Goal: Transaction & Acquisition: Purchase product/service

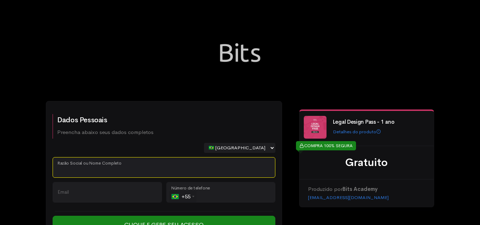
click at [121, 170] on input "Razão Social ou Nome Completo" at bounding box center [164, 167] width 223 height 21
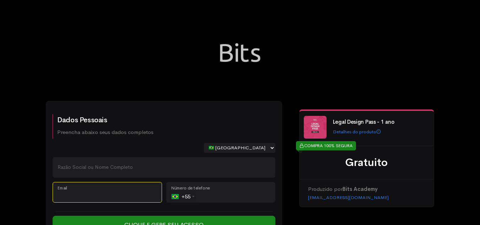
click at [105, 188] on input "Email" at bounding box center [107, 192] width 109 height 21
paste input "karla.rodrigues@jacocoelho.com.br"
type input "karla.rodrigues@jacocoelho.com.br"
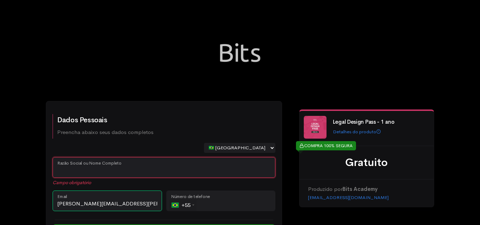
click at [114, 166] on input "Razão Social ou Nome Completo" at bounding box center [164, 167] width 223 height 21
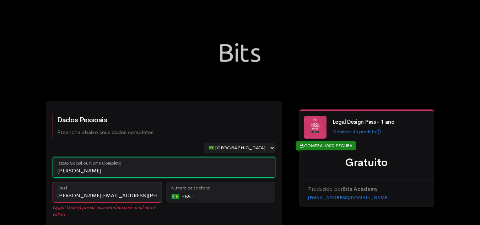
type input "Karla Rodrigues"
click at [36, 176] on div "Dados Pessoais Preencha abaixo seus dados completos 🇧🇷 Brasil 🇵🇹 Portugal 🇺🇸 Es…" at bounding box center [240, 135] width 480 height 271
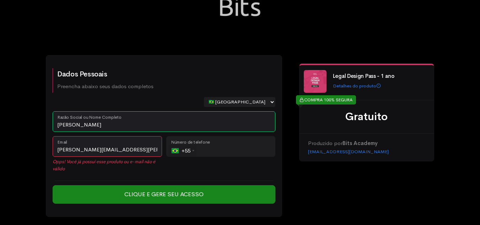
scroll to position [46, 0]
click at [239, 146] on input "tel" at bounding box center [220, 146] width 109 height 21
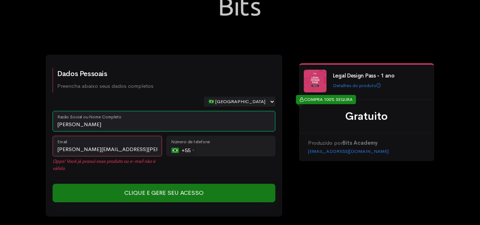
click at [193, 192] on input "Clique e Gere seu Acesso" at bounding box center [164, 193] width 223 height 18
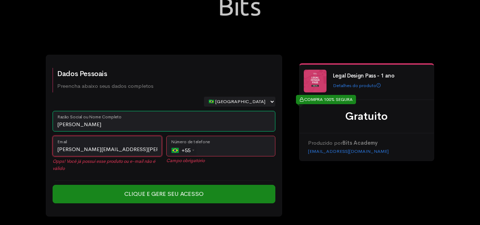
drag, startPoint x: 149, startPoint y: 155, endPoint x: 38, endPoint y: 143, distance: 112.0
click at [38, 143] on div "Dados Pessoais Preencha abaixo seus dados completos 🇧🇷 Brasil 🇵🇹 Portugal 🇺🇸 Es…" at bounding box center [240, 140] width 405 height 170
paste input "pedro.araujo"
type input "pedro.araujo@jacocoelho.com.br"
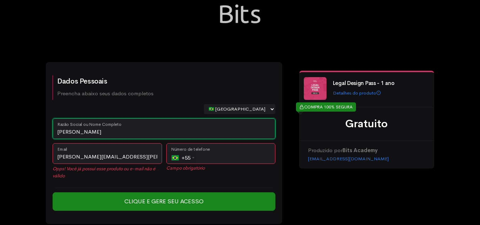
drag, startPoint x: 102, startPoint y: 126, endPoint x: 29, endPoint y: 129, distance: 72.6
click at [29, 129] on div "Dados Pessoais Preencha abaixo seus dados completos 🇧🇷 Brasil 🇵🇹 Portugal 🇺🇸 Es…" at bounding box center [240, 96] width 480 height 271
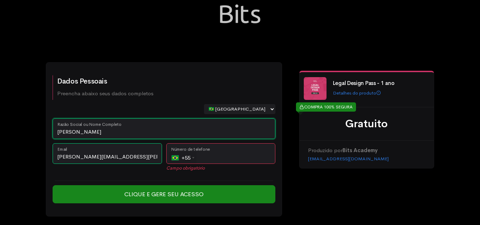
type input "Pedro Araujo"
click at [223, 155] on input "tel" at bounding box center [220, 153] width 109 height 21
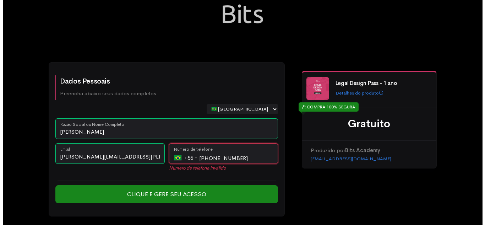
scroll to position [31, 0]
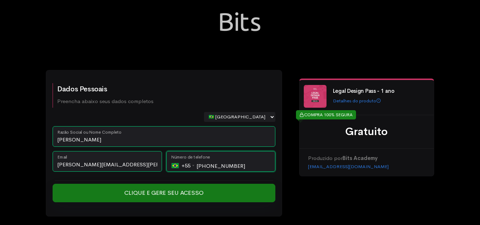
type input "[PHONE_NUMBER]"
click at [182, 201] on input "Clique e Gere seu Acesso" at bounding box center [164, 193] width 223 height 18
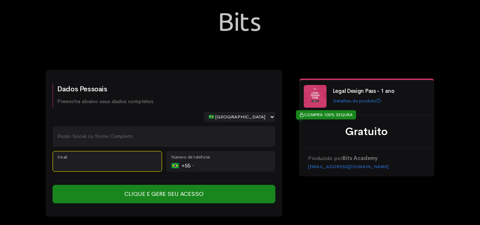
click at [93, 162] on input "Email" at bounding box center [107, 161] width 109 height 21
paste input "silvana.angeli@jacocoelho.com.br"
type input "silvana.angeli@jacocoelho.com.br"
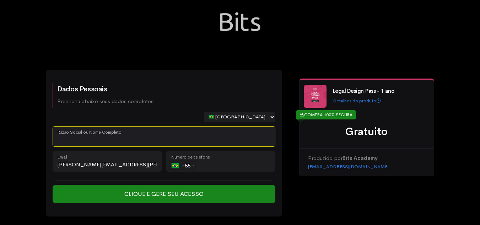
click at [108, 143] on input "Razão Social ou Nome Completo" at bounding box center [164, 136] width 223 height 21
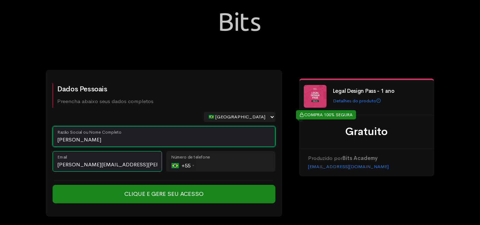
type input "Silvana Angeli"
click at [244, 162] on input "tel" at bounding box center [220, 161] width 109 height 21
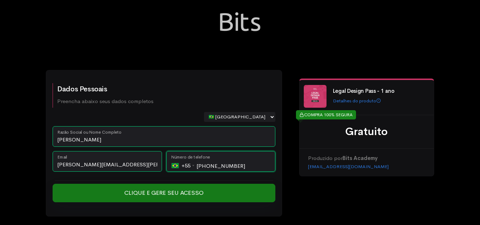
type input "[PHONE_NUMBER]"
click at [177, 192] on input "Clique e Gere seu Acesso" at bounding box center [164, 193] width 223 height 18
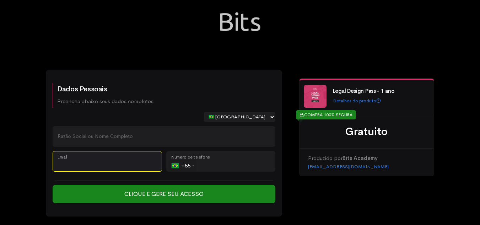
click at [107, 157] on input "Email" at bounding box center [107, 161] width 109 height 21
paste input "[EMAIL_ADDRESS][PERSON_NAME][DOMAIN_NAME]"
type input "poliana.borges@jacocoelho.com.br"
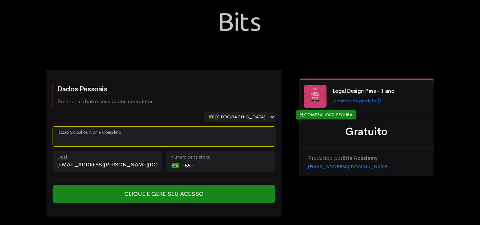
click at [100, 143] on input "Razão Social ou Nome Completo" at bounding box center [164, 136] width 223 height 21
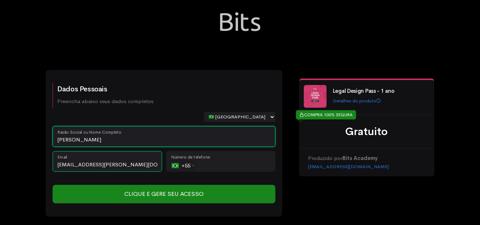
type input "Poliana Borges"
click at [230, 165] on input "tel" at bounding box center [220, 161] width 109 height 21
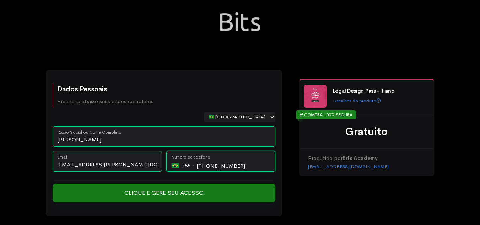
type input "[PHONE_NUMBER]"
click at [173, 193] on input "Clique e Gere seu Acesso" at bounding box center [164, 193] width 223 height 18
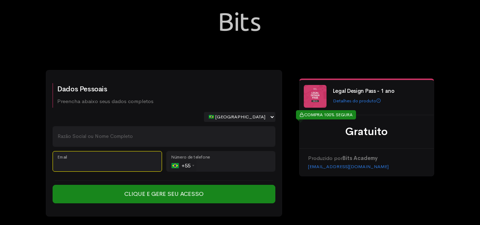
click at [136, 165] on input "Email" at bounding box center [107, 161] width 109 height 21
paste input "[PERSON_NAME][EMAIL_ADDRESS][PERSON_NAME][DOMAIN_NAME]"
type input "leonardo.vieira@jacocoelho.com.br"
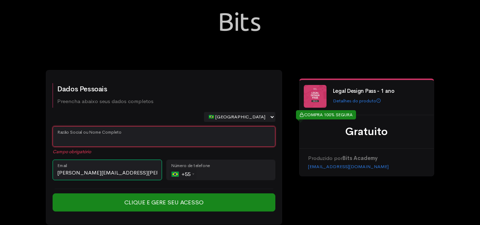
click at [131, 136] on input "Razão Social ou Nome Completo" at bounding box center [164, 136] width 223 height 21
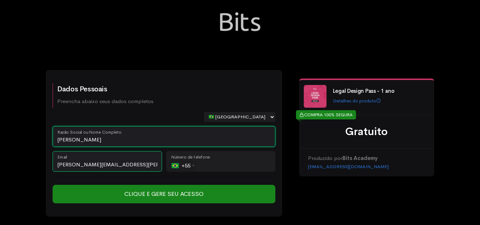
type input "Leonardo Vieira"
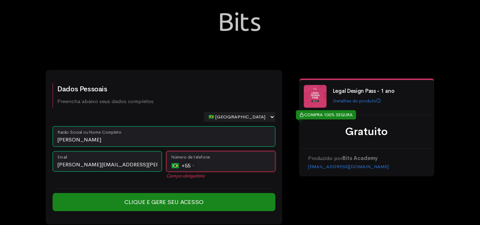
click at [219, 163] on input "tel" at bounding box center [220, 161] width 109 height 21
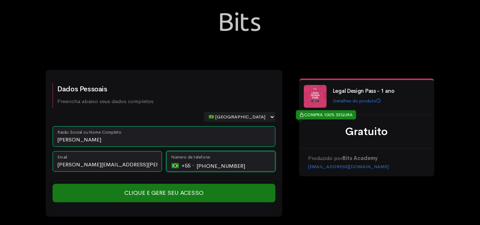
type input "[PHONE_NUMBER]"
click at [216, 194] on input "Clique e Gere seu Acesso" at bounding box center [164, 193] width 223 height 18
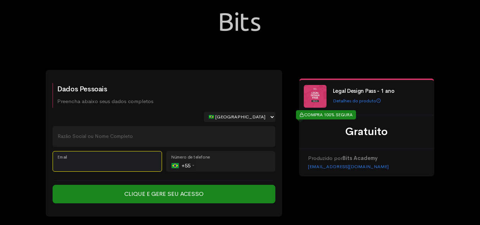
click at [92, 156] on input "Email" at bounding box center [107, 161] width 109 height 21
paste input "pedro.vicente@jacocoelho.com.br"
type input "pedro.vicente@jacocoelho.com.br"
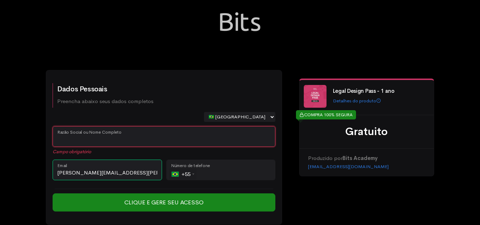
click at [114, 134] on input "Razão Social ou Nome Completo" at bounding box center [164, 136] width 223 height 21
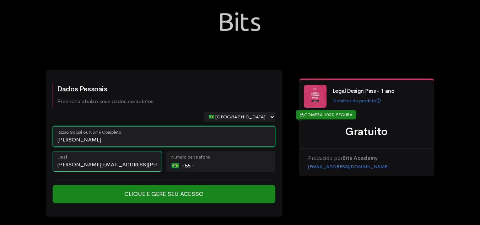
type input "Pedro Vicente"
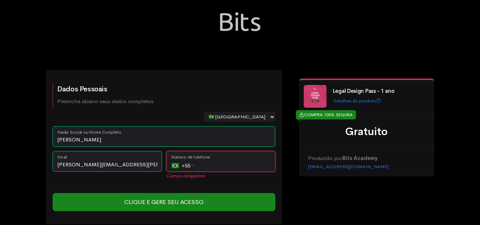
click at [225, 166] on input "tel" at bounding box center [220, 161] width 109 height 21
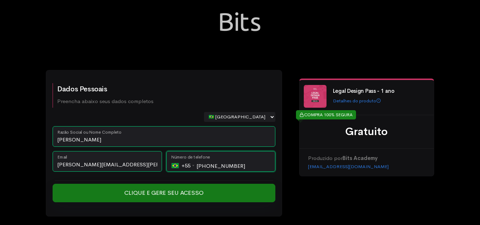
type input "[PHONE_NUMBER]"
click at [187, 189] on input "Clique e Gere seu Acesso" at bounding box center [164, 193] width 223 height 18
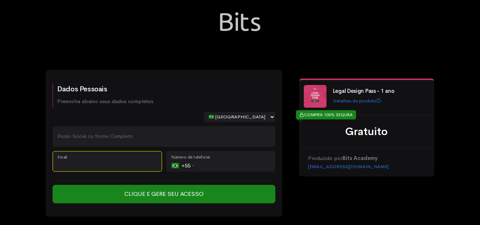
click at [94, 165] on input "Email" at bounding box center [107, 161] width 109 height 21
paste input "[EMAIL_ADDRESS][DOMAIN_NAME]"
type input "[EMAIL_ADDRESS][DOMAIN_NAME]"
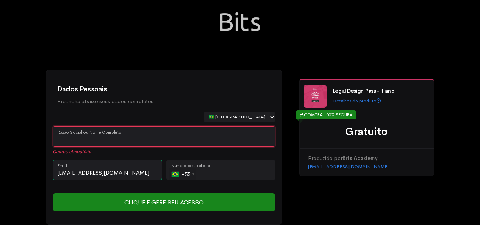
click at [113, 139] on input "Razão Social ou Nome Completo" at bounding box center [164, 136] width 223 height 21
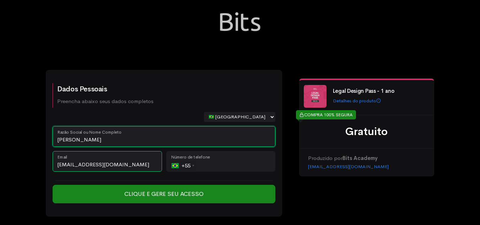
type input "[PERSON_NAME]"
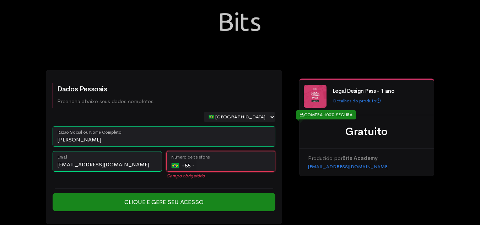
click at [227, 162] on input "tel" at bounding box center [220, 161] width 109 height 21
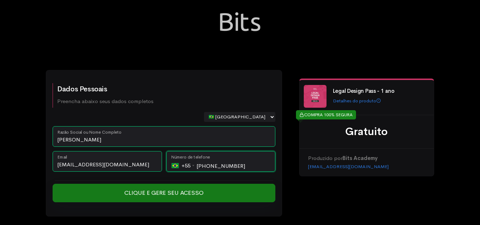
type input "[PHONE_NUMBER]"
click at [185, 194] on input "Clique e Gere seu Acesso" at bounding box center [164, 193] width 223 height 18
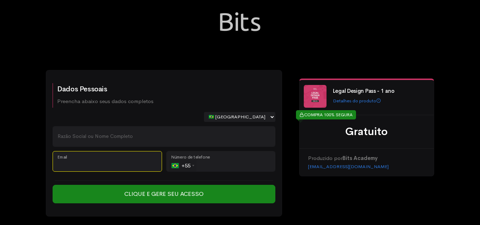
click at [101, 168] on input "Email" at bounding box center [107, 161] width 109 height 21
paste input "[PERSON_NAME][EMAIL_ADDRESS][PERSON_NAME][DOMAIN_NAME]"
type input "romulo.almeida@jacocoelho.com.br"
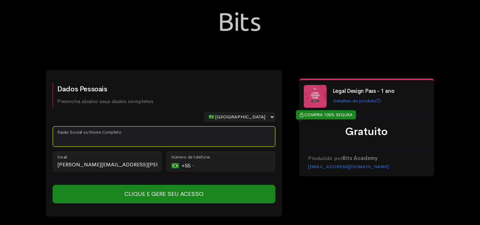
click at [131, 136] on input "Razão Social ou Nome Completo" at bounding box center [164, 136] width 223 height 21
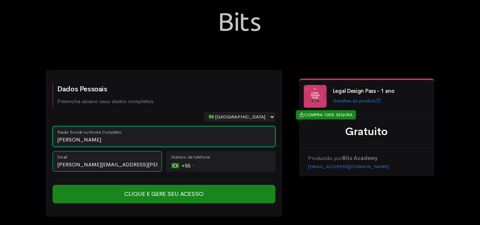
type input "Romulo Almeida"
click at [209, 163] on input "tel" at bounding box center [220, 161] width 109 height 21
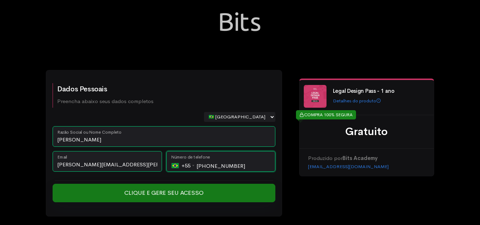
type input "[PHONE_NUMBER]"
click at [190, 195] on input "Clique e Gere seu Acesso" at bounding box center [164, 193] width 223 height 18
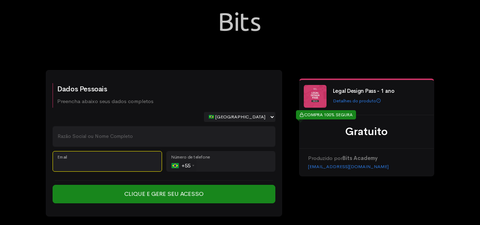
click at [100, 159] on input "Email" at bounding box center [107, 161] width 109 height 21
paste input "jaco@jacocoelho.com.br"
type input "jaco@jacocoelho.com.br"
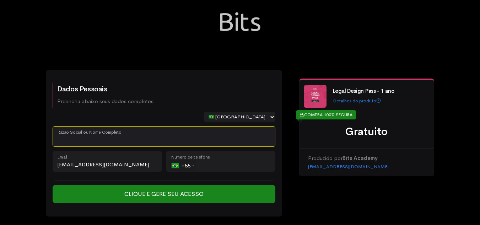
click at [102, 139] on input "Razão Social ou Nome Completo" at bounding box center [164, 136] width 223 height 21
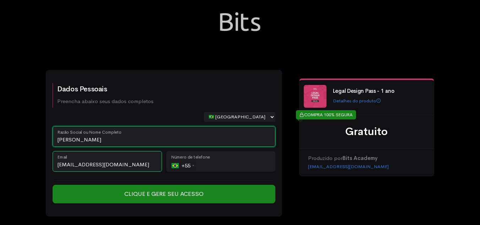
type input "Jose Coelho"
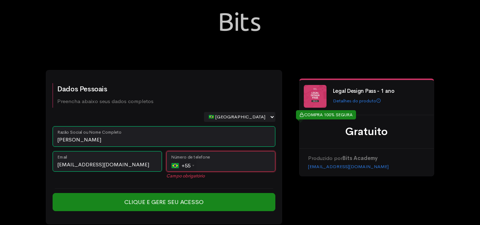
click at [229, 164] on input "tel" at bounding box center [220, 161] width 109 height 21
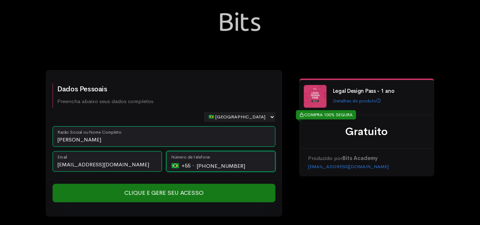
type input "[PHONE_NUMBER]"
click at [181, 191] on input "Clique e Gere seu Acesso" at bounding box center [164, 193] width 223 height 18
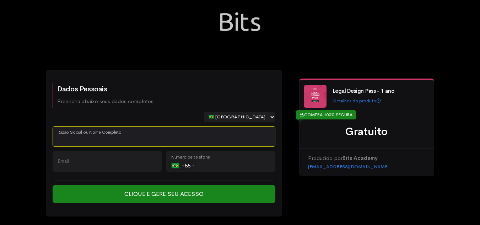
click at [122, 135] on input "Razão Social ou Nome Completo" at bounding box center [164, 136] width 223 height 21
paste input "[EMAIL_ADDRESS][PERSON_NAME][DOMAIN_NAME]"
type input "[EMAIL_ADDRESS][PERSON_NAME][DOMAIN_NAME]"
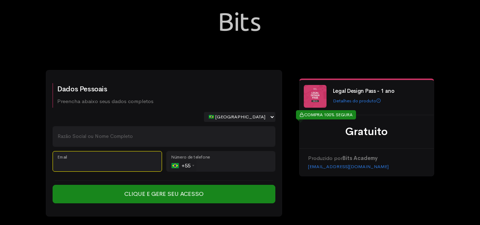
click at [121, 160] on input "Email" at bounding box center [107, 161] width 109 height 21
paste input "[EMAIL_ADDRESS][PERSON_NAME][DOMAIN_NAME]"
type input "matheus.coelho@jacocoelho.com.br"
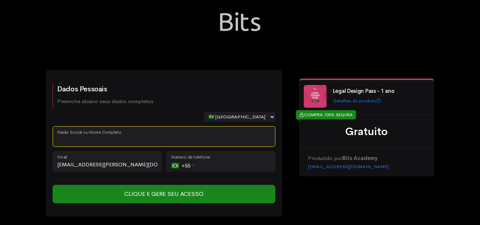
click at [115, 138] on input "Razão Social ou Nome Completo" at bounding box center [164, 136] width 223 height 21
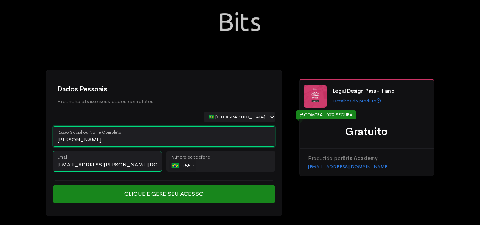
type input "Matheus Coelho"
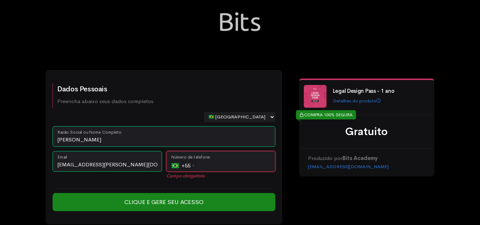
click at [216, 159] on input "tel" at bounding box center [220, 161] width 109 height 21
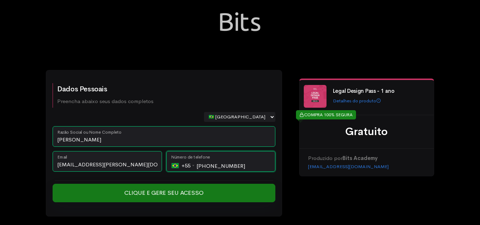
type input "[PHONE_NUMBER]"
click at [225, 189] on input "Clique e Gere seu Acesso" at bounding box center [164, 193] width 223 height 18
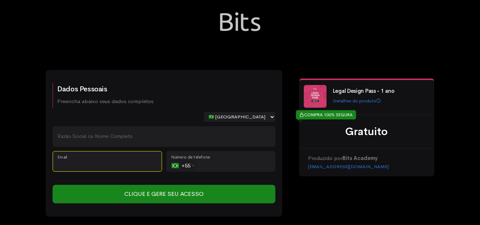
click at [111, 161] on input "Email" at bounding box center [107, 161] width 109 height 21
paste input "[PERSON_NAME][EMAIL_ADDRESS][PERSON_NAME][DOMAIN_NAME]"
type input "[PERSON_NAME][EMAIL_ADDRESS][PERSON_NAME][DOMAIN_NAME]"
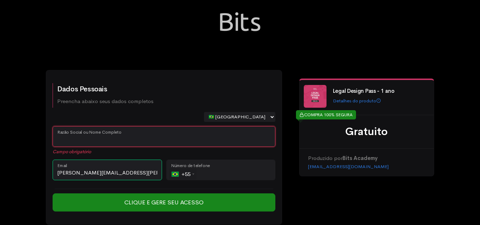
click at [111, 139] on input "Razão Social ou Nome Completo" at bounding box center [164, 136] width 223 height 21
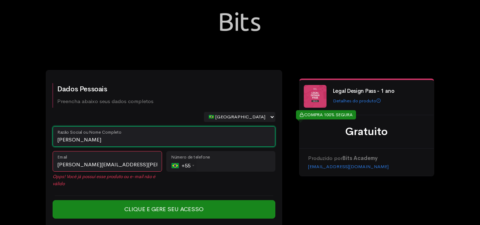
type input "[PERSON_NAME]"
click at [206, 162] on input "tel" at bounding box center [220, 161] width 109 height 21
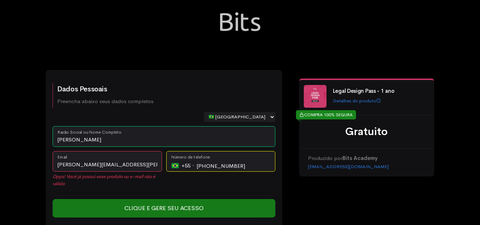
type input "[PHONE_NUMBER]"
click at [193, 205] on input "Clique e Gere seu Acesso" at bounding box center [164, 208] width 223 height 18
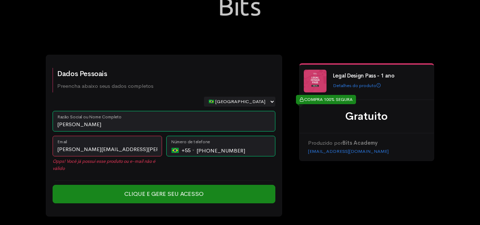
click at [113, 170] on em "Opps! Você já possui esse produto ou e-mail não é válido" at bounding box center [107, 165] width 109 height 14
click at [302, 186] on div "Legal Design Pass - 1 ano Detalhes do produto COMPRA 100% [PERSON_NAME] Gratuit…" at bounding box center [366, 139] width 135 height 153
drag, startPoint x: 249, startPoint y: 150, endPoint x: 161, endPoint y: 160, distance: 88.6
click at [161, 160] on div "[PERSON_NAME][EMAIL_ADDRESS][PERSON_NAME][DOMAIN_NAME] Opps! [PERSON_NAME] poss…" at bounding box center [163, 156] width 227 height 40
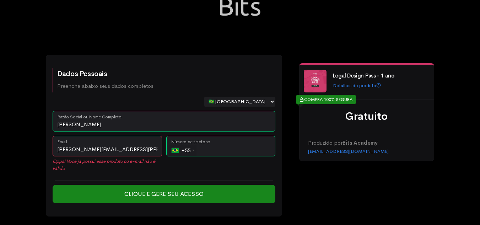
click at [325, 170] on div "Legal Design Pass - 1 ano Detalhes do produto COMPRA 100% [PERSON_NAME] Gratuit…" at bounding box center [366, 139] width 135 height 153
